Goal: Find specific page/section: Find specific page/section

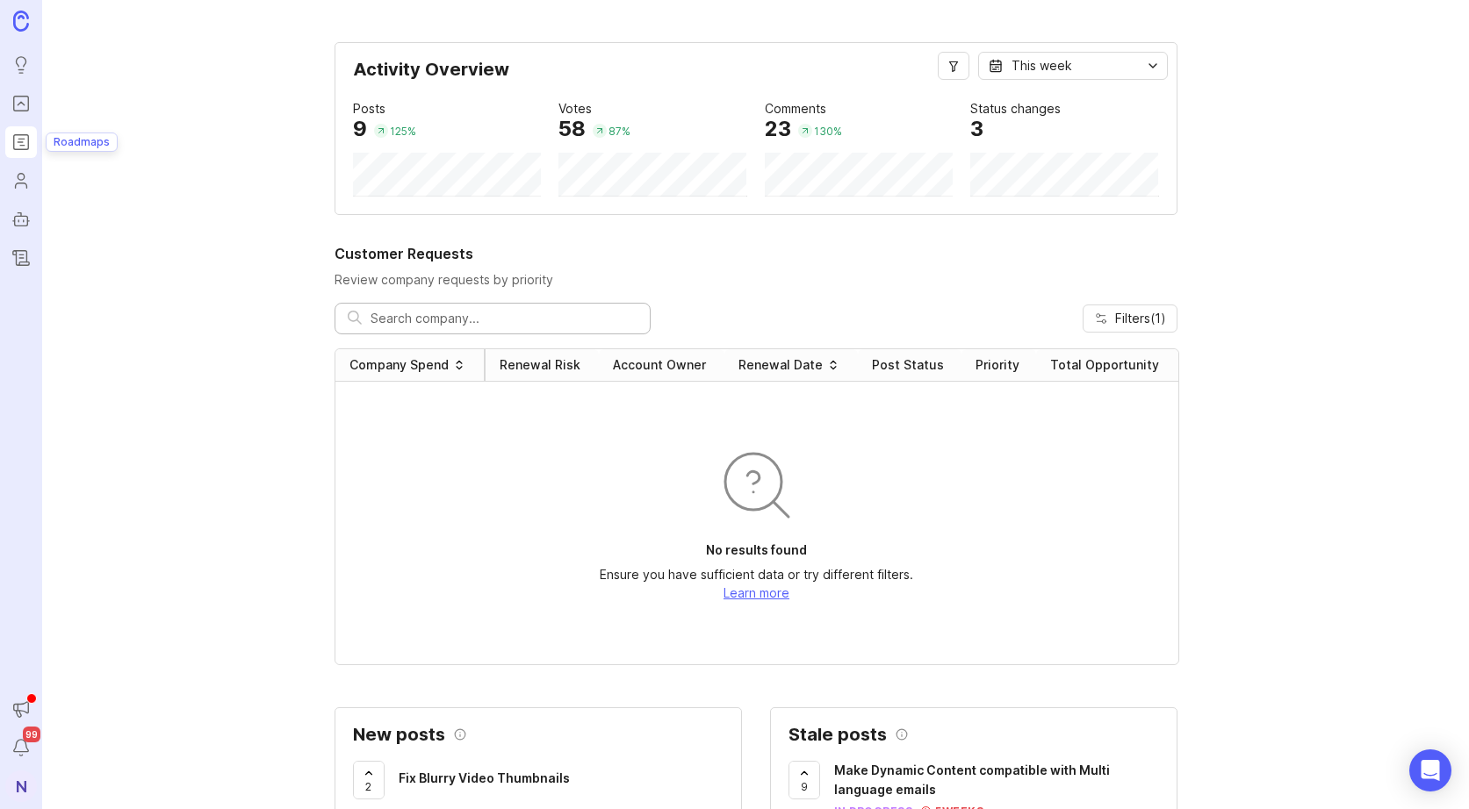
click at [21, 143] on icon "Roadmaps" at bounding box center [20, 142] width 19 height 21
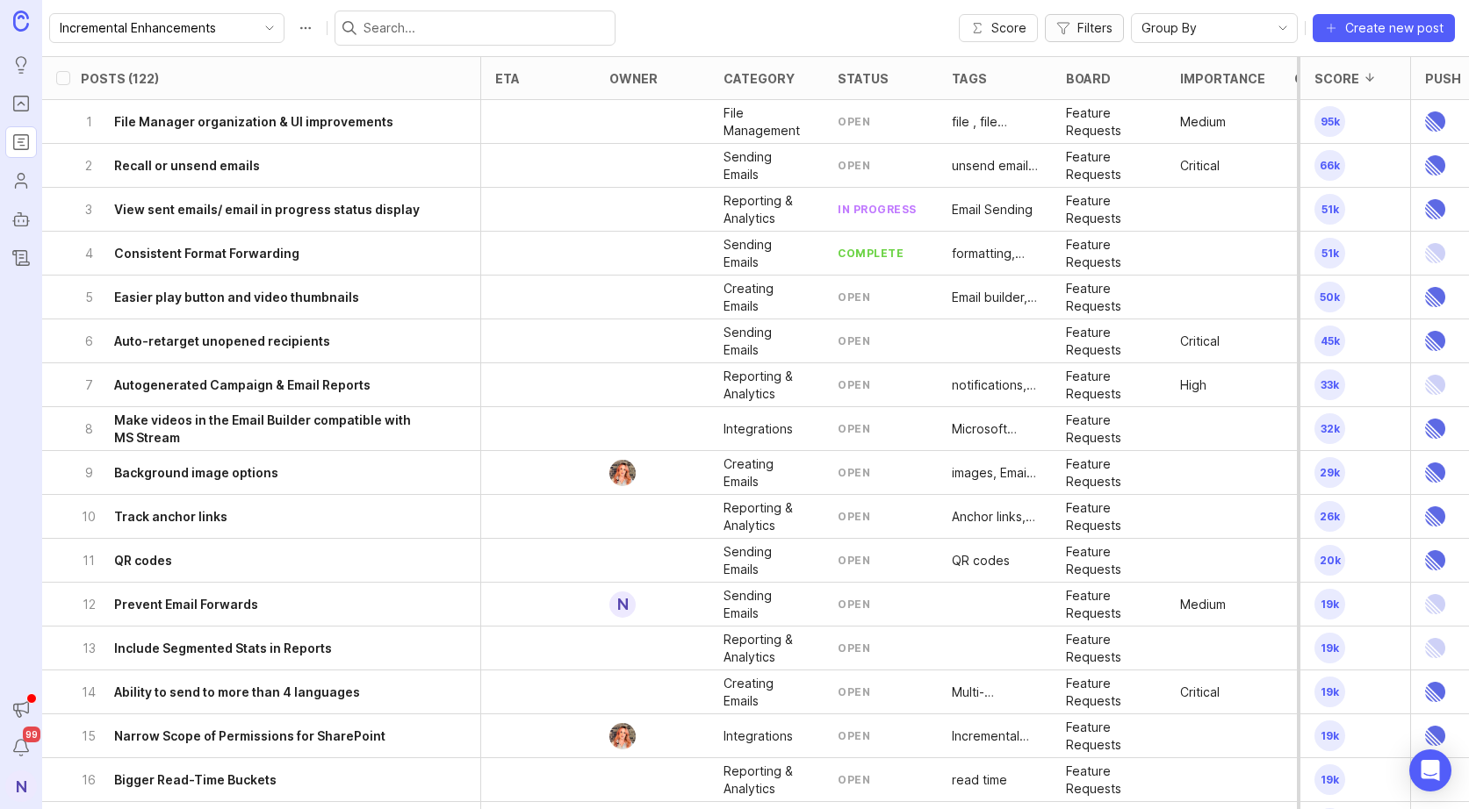
click at [1106, 25] on span "Filters" at bounding box center [1094, 28] width 35 height 18
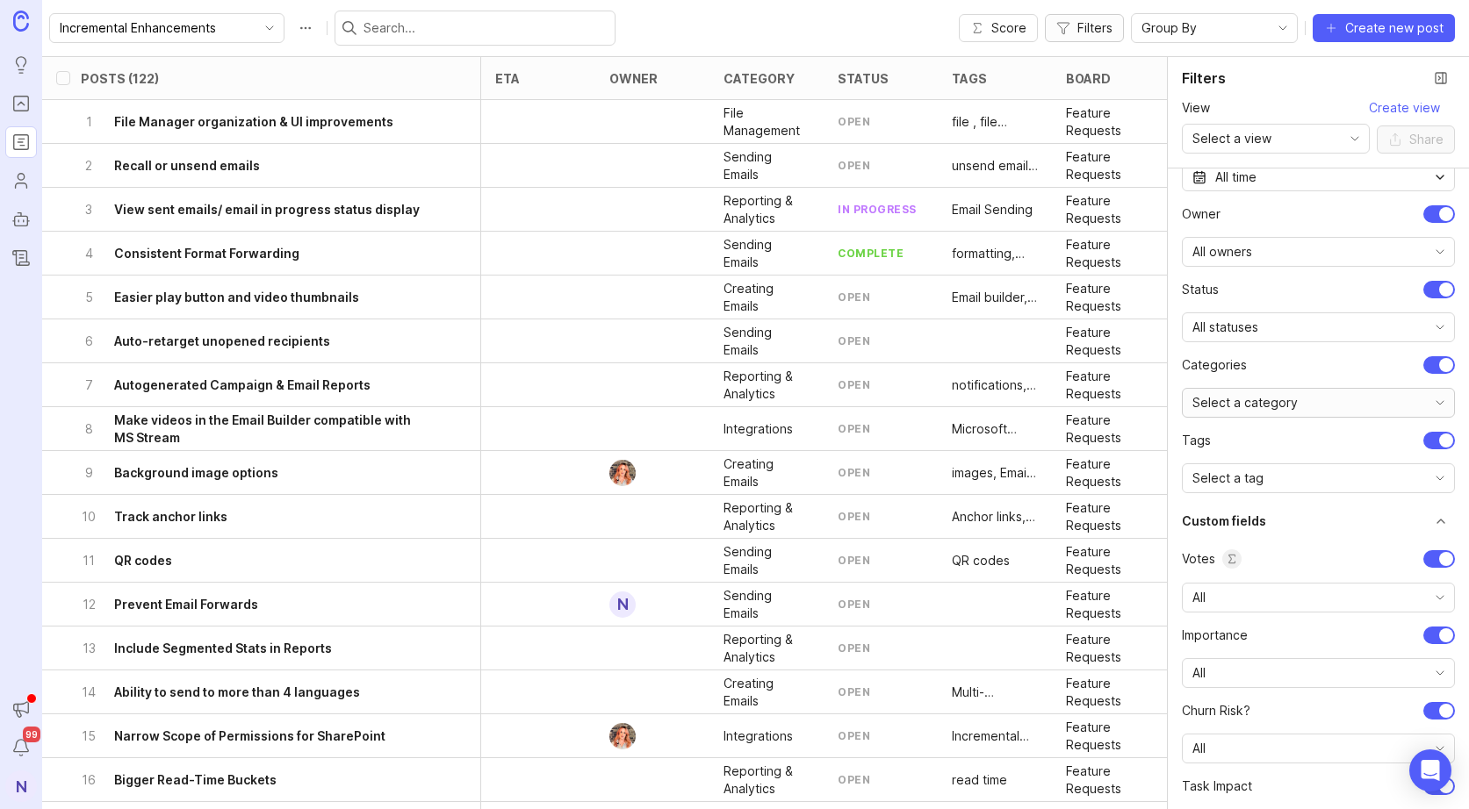
scroll to position [169, 0]
click at [1429, 400] on icon "toggle icon" at bounding box center [1440, 402] width 28 height 14
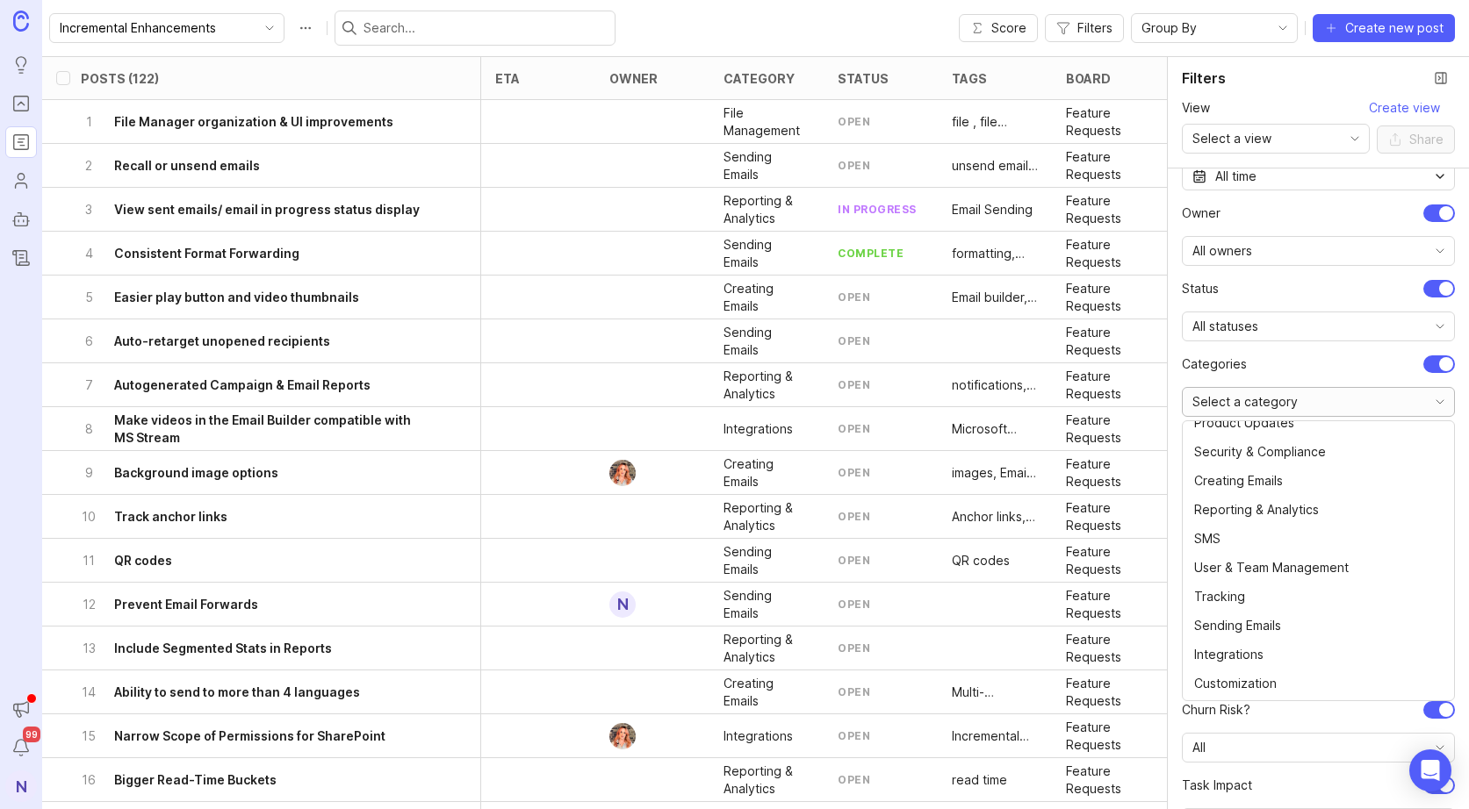
scroll to position [672, 0]
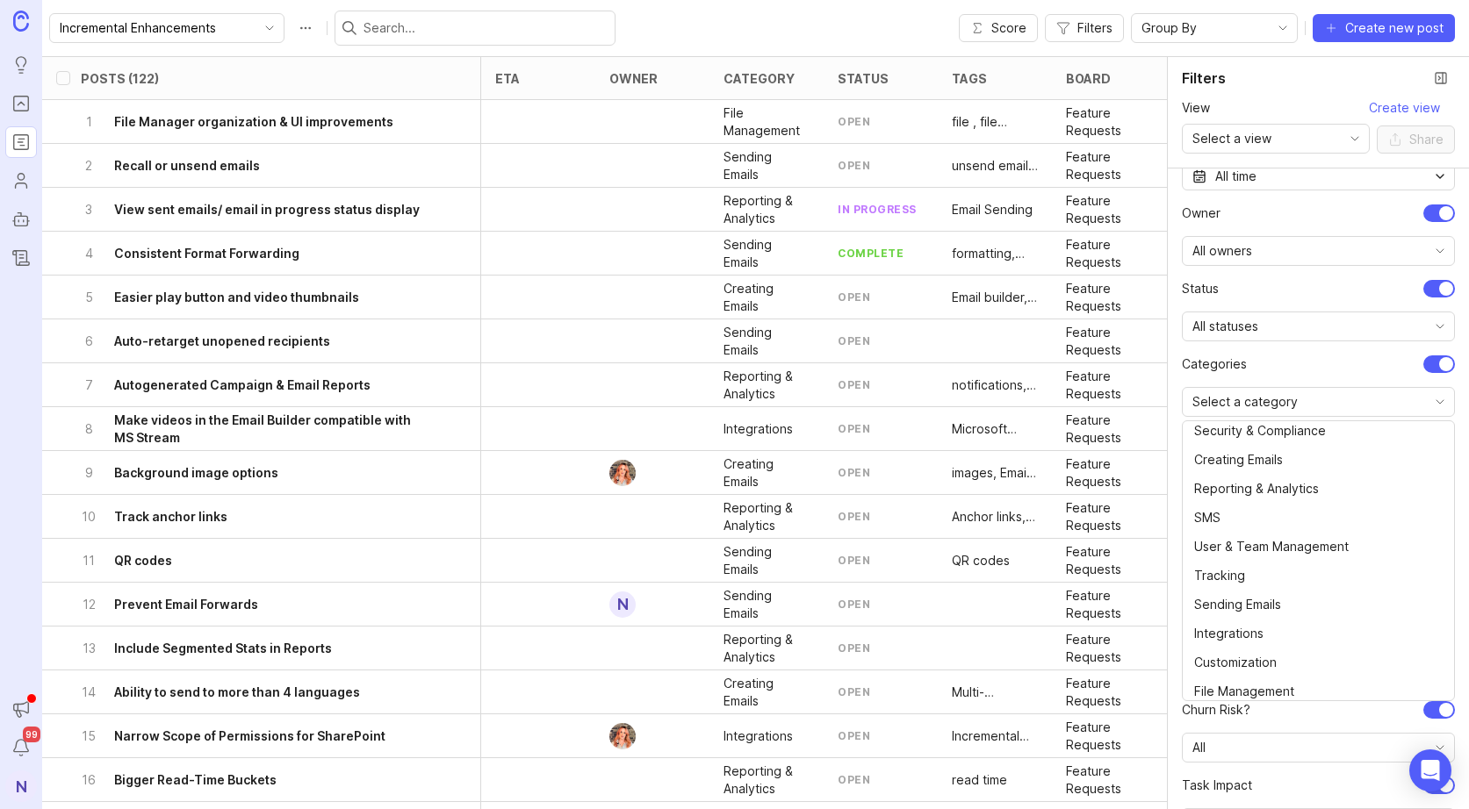
click at [1285, 360] on li "Categories" at bounding box center [1318, 365] width 273 height 18
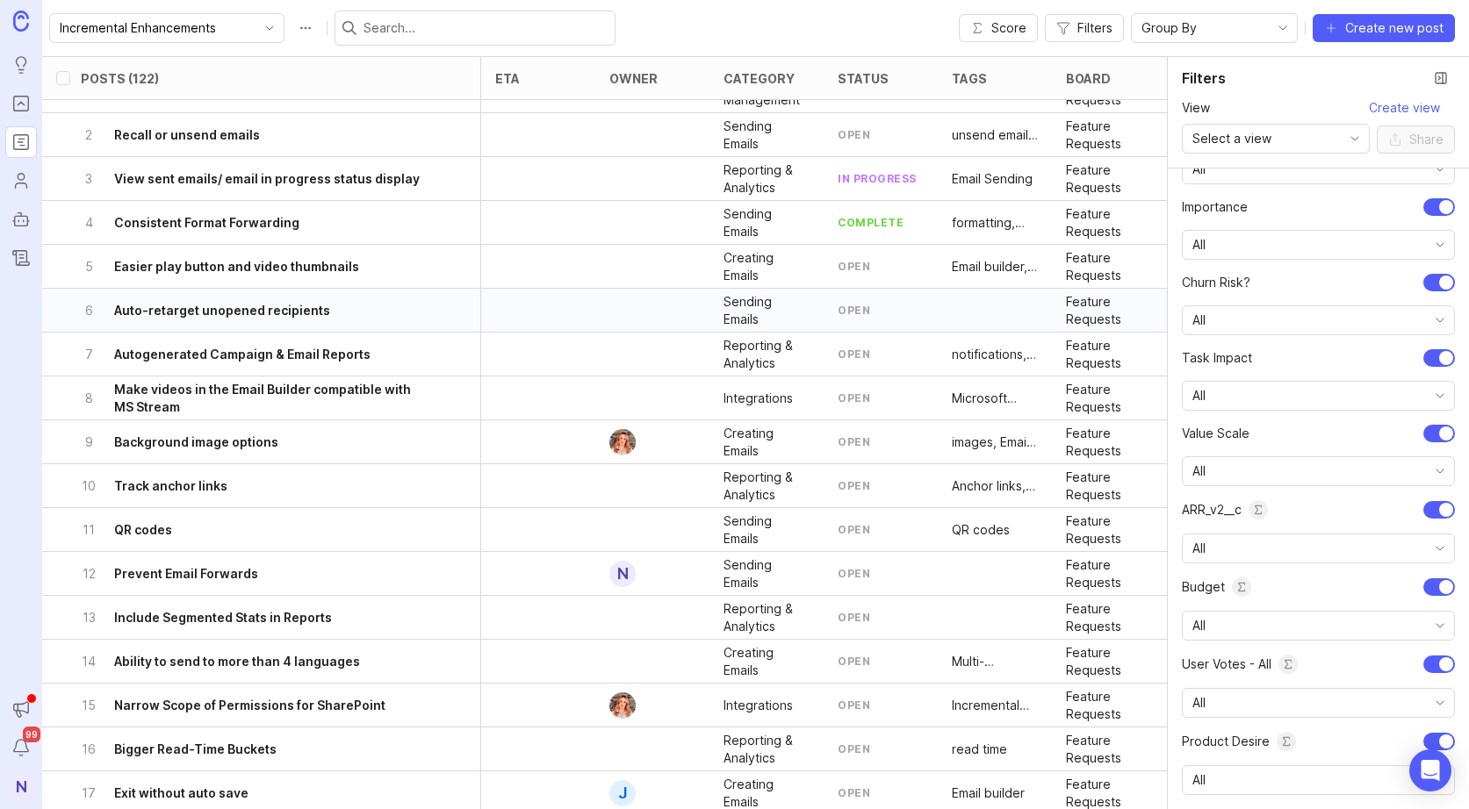
scroll to position [28, 0]
click at [1096, 28] on span "Filters" at bounding box center [1094, 28] width 35 height 18
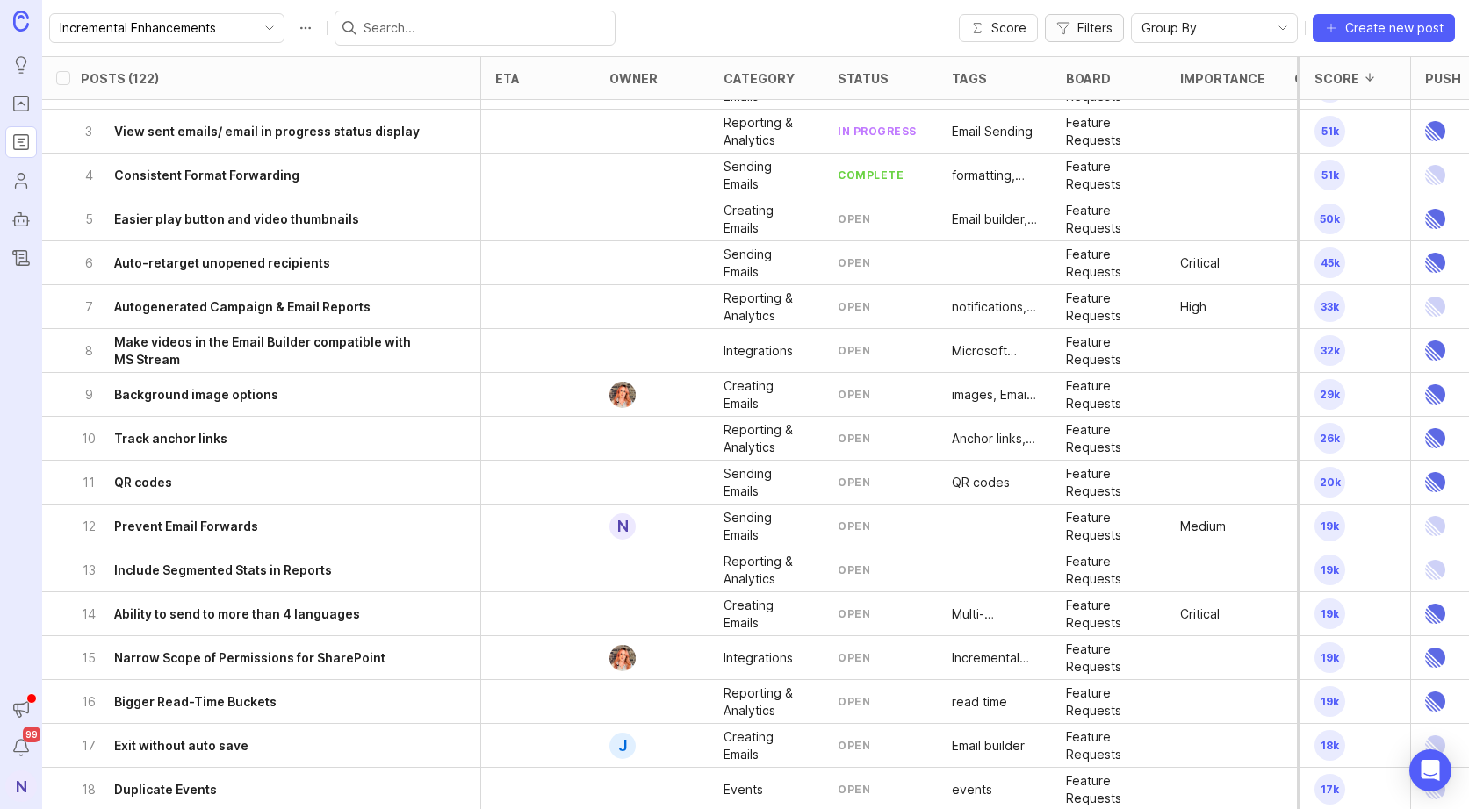
scroll to position [0, 0]
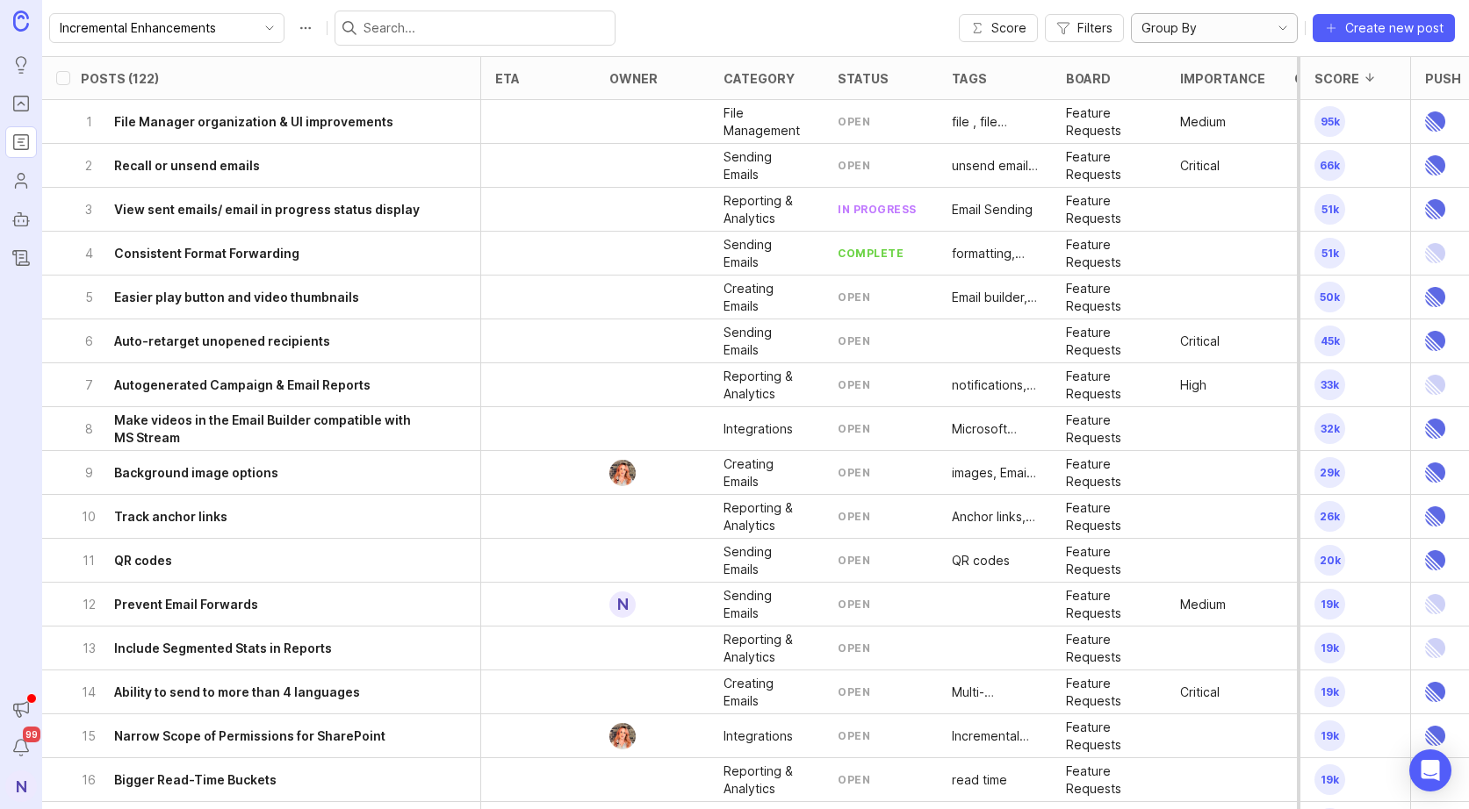
click at [1143, 24] on span "Group By" at bounding box center [1168, 27] width 55 height 19
click at [1123, 45] on div "Incremental Enhancements Score Filters Group By Create new post" at bounding box center [755, 28] width 1426 height 56
click at [1168, 31] on span "Group By" at bounding box center [1168, 27] width 55 height 19
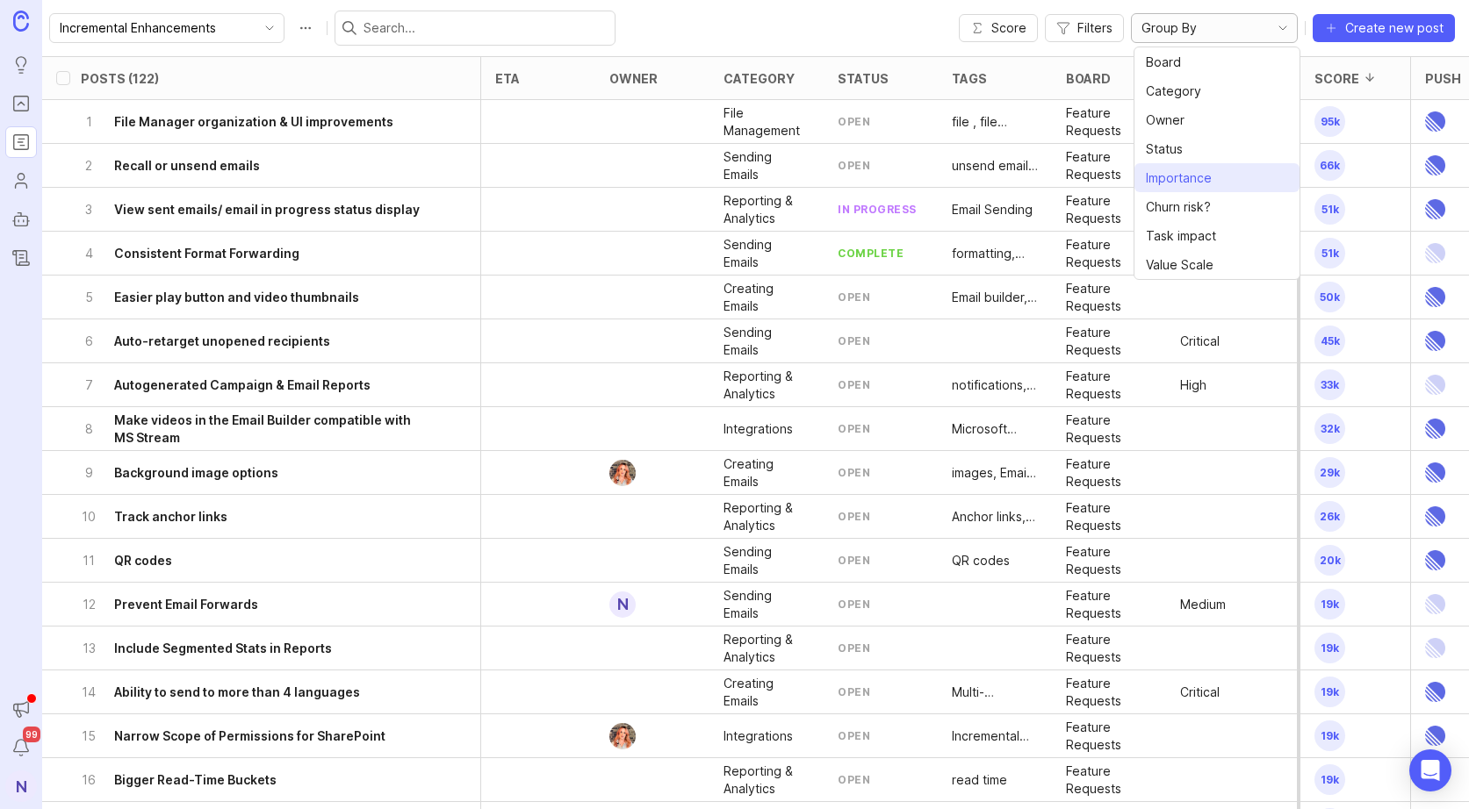
click at [1190, 181] on span "Importance" at bounding box center [1179, 178] width 66 height 19
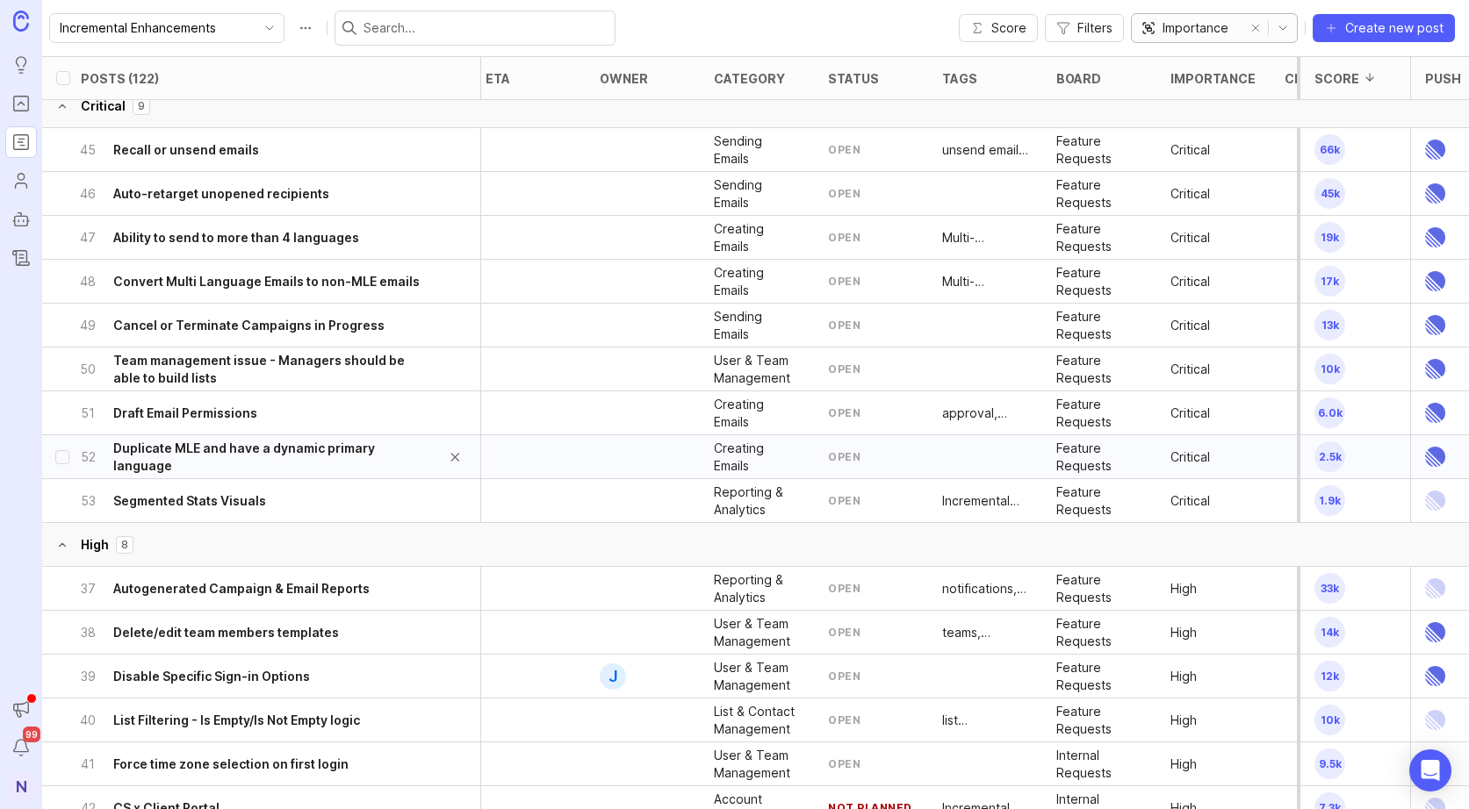
scroll to position [0, 10]
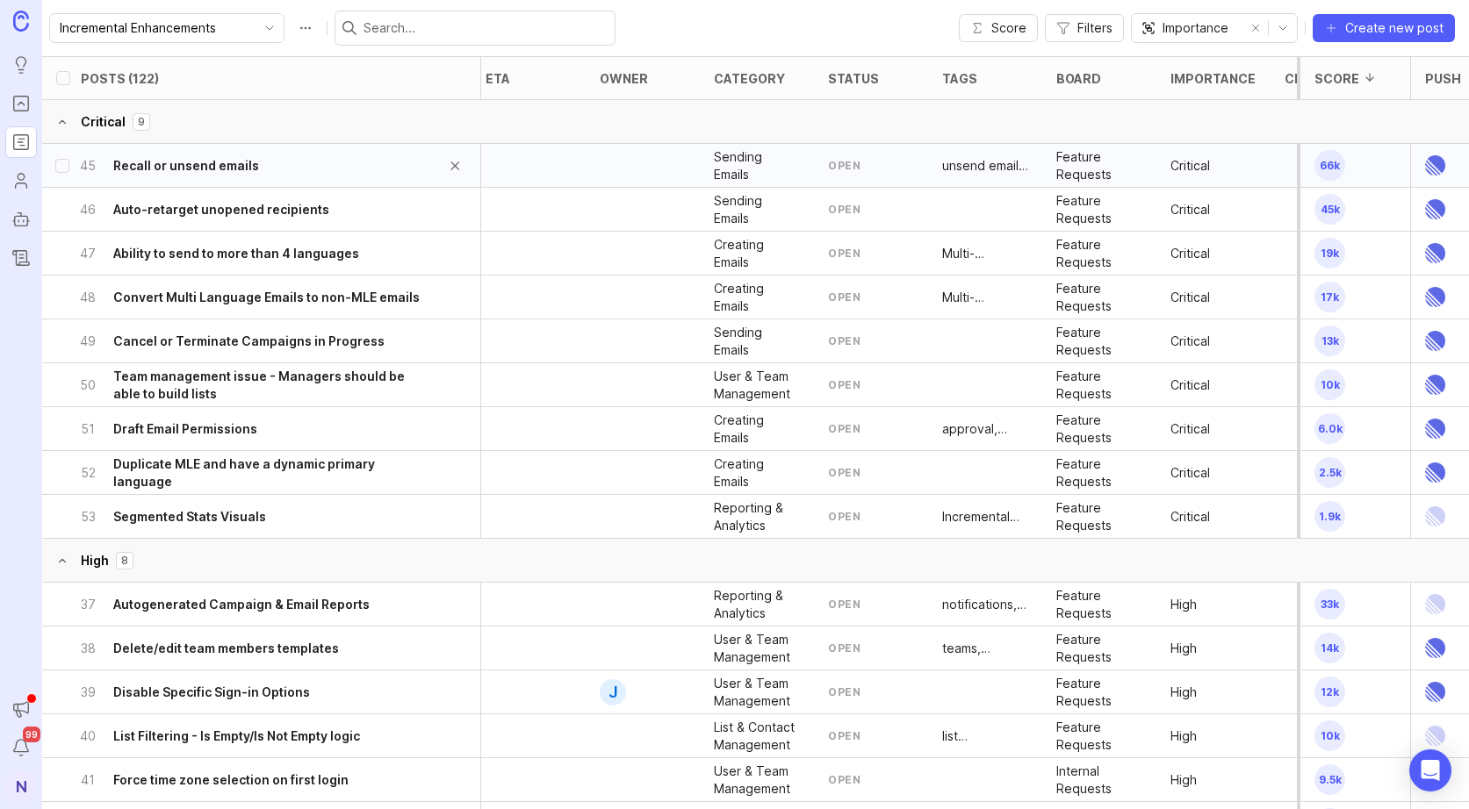
click at [297, 158] on div "45 Recall or unsend emails" at bounding box center [255, 165] width 350 height 43
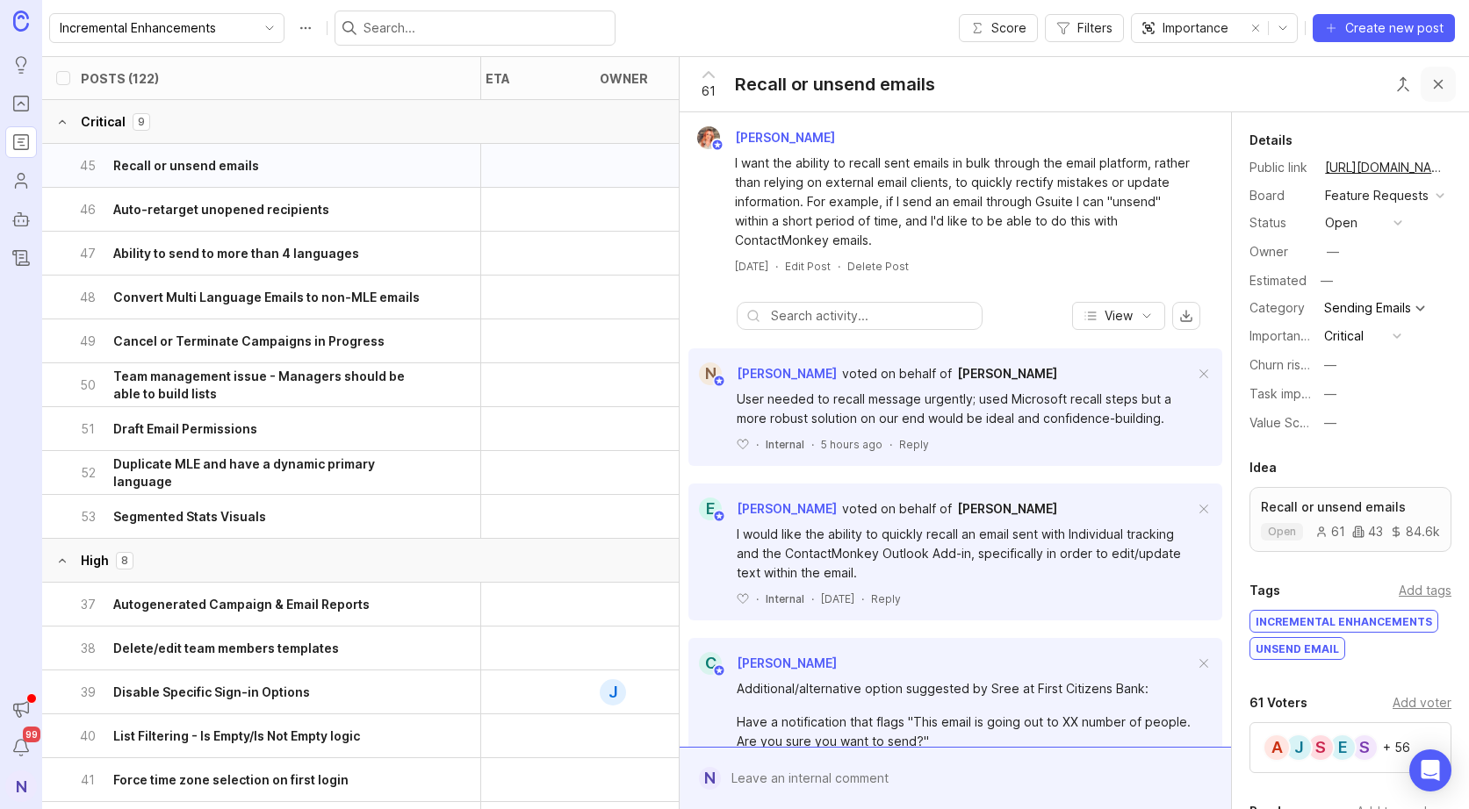
click at [1443, 83] on button "Close button" at bounding box center [1437, 84] width 35 height 35
